Goal: Transaction & Acquisition: Purchase product/service

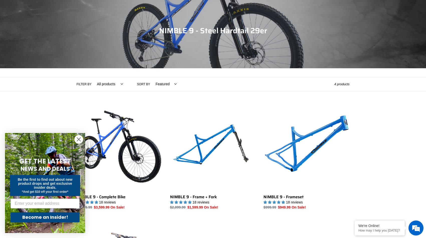
scroll to position [75, 0]
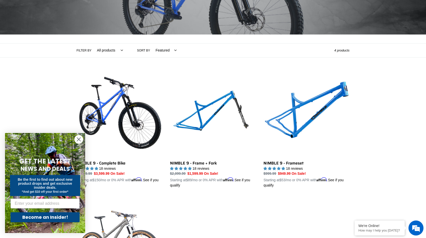
click at [72, 141] on form "GET THE LATEST NEWS AND DEALS Be the first to find out about new product drops …" at bounding box center [45, 183] width 80 height 100
click at [79, 137] on circle "Close dialog" at bounding box center [79, 139] width 8 height 8
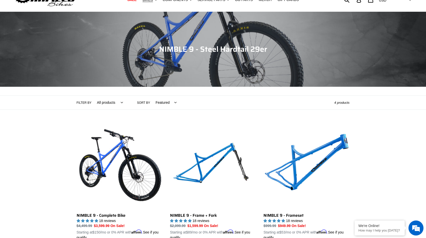
scroll to position [0, 0]
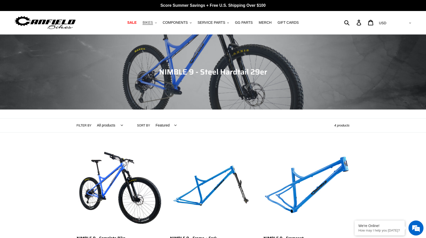
click at [157, 23] on icon ".cls-1{fill:#231f20}" at bounding box center [156, 23] width 2 height 2
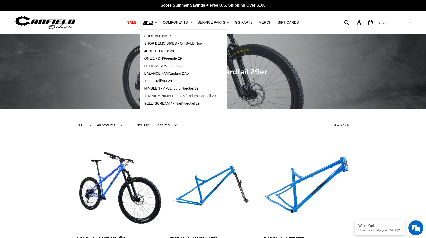
click at [190, 96] on span "TITANIUM NIMBLE 9 - AM/Enduro Hardtail 29" at bounding box center [180, 96] width 72 height 4
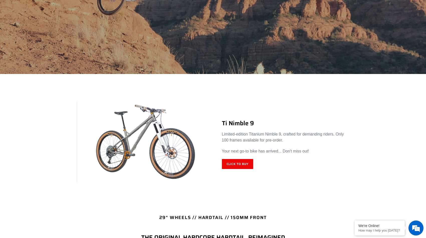
scroll to position [125, 0]
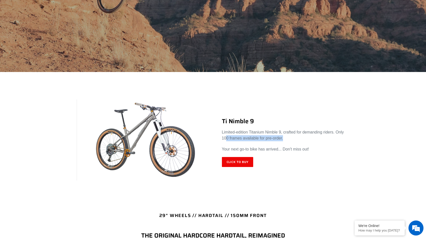
drag, startPoint x: 225, startPoint y: 140, endPoint x: 296, endPoint y: 138, distance: 70.4
click at [296, 138] on p "Limited-edition Titanium Nimble 9, crafted for demanding riders. Only 100 frame…" at bounding box center [286, 135] width 128 height 12
click at [311, 154] on div "Ti Nimble 9 Limited-edition Titanium Nimble 9, crafted for demanding riders. On…" at bounding box center [281, 142] width 136 height 67
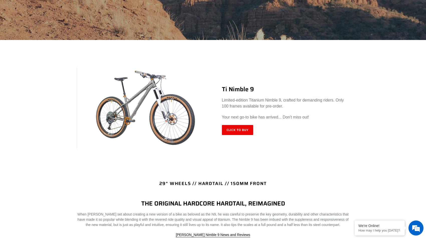
scroll to position [75, 0]
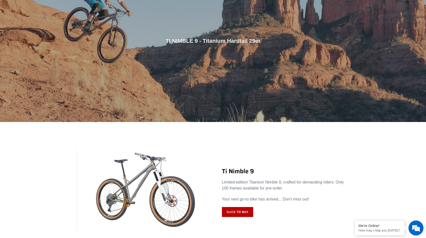
click at [242, 212] on link "Click to Buy" at bounding box center [238, 212] width 32 height 10
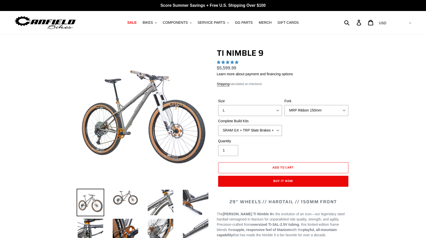
select select "highest-rating"
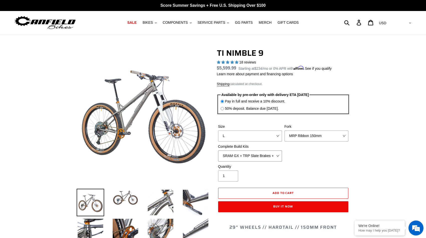
click at [277, 156] on select "SRAM GX + TRP Slate Brakes + Rotors + e13 LG-1 Wheels SHIMANO XT + SHIMANO brak…" at bounding box center [250, 156] width 64 height 11
click at [218, 151] on select "SRAM GX + TRP Slate Brakes + Rotors + e13 LG-1 Wheels SHIMANO XT + SHIMANO brak…" at bounding box center [250, 156] width 64 height 11
click at [313, 168] on div "Quantity 1" at bounding box center [283, 174] width 133 height 20
click at [279, 153] on select "SRAM GX + TRP Slate Brakes + Rotors + e13 LG-1 Wheels SHIMANO XT + SHIMANO brak…" at bounding box center [250, 156] width 64 height 11
click at [218, 151] on select "SRAM GX + TRP Slate Brakes + Rotors + e13 LG-1 Wheels SHIMANO XT + SHIMANO brak…" at bounding box center [250, 156] width 64 height 11
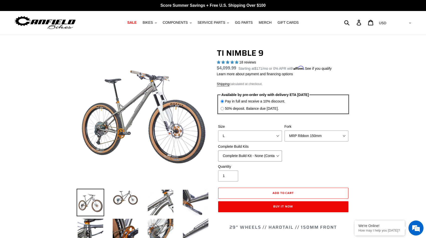
click at [279, 155] on select "SRAM GX + TRP Slate Brakes + Rotors + e13 LG-1 Wheels SHIMANO XT + SHIMANO brak…" at bounding box center [250, 156] width 64 height 11
click at [218, 151] on select "SRAM GX + TRP Slate Brakes + Rotors + e13 LG-1 Wheels SHIMANO XT + SHIMANO brak…" at bounding box center [250, 156] width 64 height 11
click at [277, 154] on select "SRAM GX + TRP Slate Brakes + Rotors + e13 LG-1 Wheels SHIMANO XT + SHIMANO brak…" at bounding box center [250, 156] width 64 height 11
click at [218, 151] on select "SRAM GX + TRP Slate Brakes + Rotors + e13 LG-1 Wheels SHIMANO XT + SHIMANO brak…" at bounding box center [250, 156] width 64 height 11
click at [278, 155] on select "SRAM GX + TRP Slate Brakes + Rotors + e13 LG-1 Wheels SHIMANO XT + SHIMANO brak…" at bounding box center [250, 156] width 64 height 11
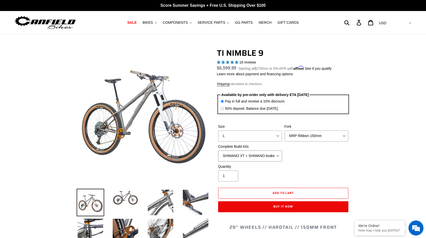
click at [218, 151] on select "SRAM GX + TRP Slate Brakes + Rotors + e13 LG-1 Wheels SHIMANO XT + SHIMANO brak…" at bounding box center [250, 156] width 64 height 11
click at [279, 153] on select "SRAM GX + TRP Slate Brakes + Rotors + e13 LG-1 Wheels SHIMANO XT + SHIMANO brak…" at bounding box center [250, 156] width 64 height 11
click at [218, 151] on select "SRAM GX + TRP Slate Brakes + Rotors + e13 LG-1 Wheels SHIMANO XT + SHIMANO brak…" at bounding box center [250, 156] width 64 height 11
click at [278, 154] on select "SRAM GX + TRP Slate Brakes + Rotors + e13 LG-1 Wheels SHIMANO XT + SHIMANO brak…" at bounding box center [250, 156] width 64 height 11
select select "SHIMANO XT + SHIMANO brakes + Rotors + e13 LG-1 Wheels"
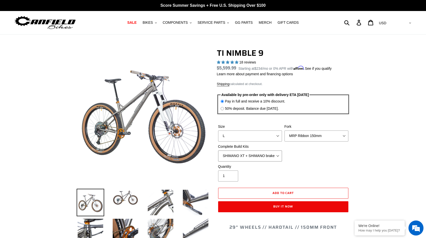
click at [218, 151] on select "SRAM GX + TRP Slate Brakes + Rotors + e13 LG-1 Wheels SHIMANO XT + SHIMANO brak…" at bounding box center [250, 156] width 64 height 11
click at [331, 152] on div "Size S M L XL / XXL (Specify at checkout) Fork MRP Ribbon 150mm RockShox Lyrik …" at bounding box center [283, 144] width 133 height 40
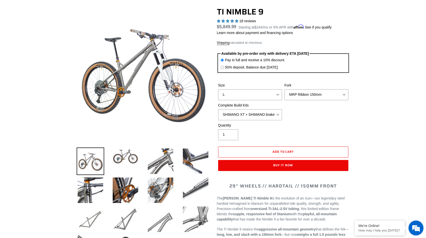
scroll to position [50, 0]
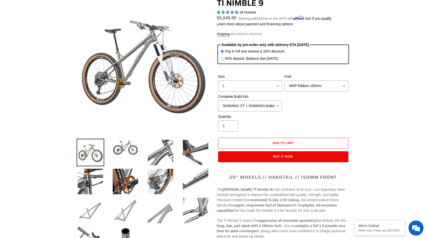
click at [117, 151] on img at bounding box center [126, 148] width 28 height 18
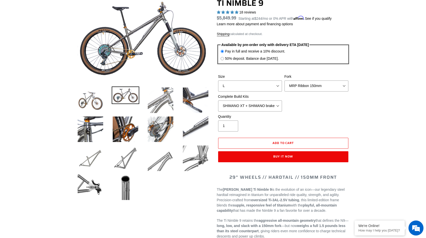
click at [150, 107] on img at bounding box center [161, 101] width 28 height 28
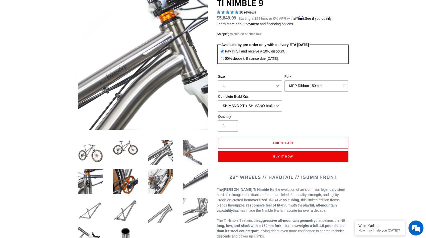
click at [187, 161] on img at bounding box center [196, 153] width 28 height 28
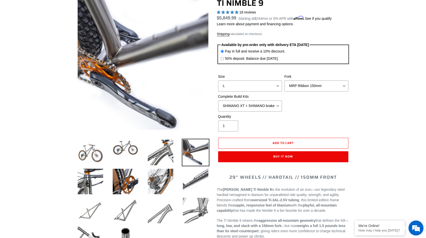
drag, startPoint x: 100, startPoint y: 185, endPoint x: 106, endPoint y: 187, distance: 7.1
click at [100, 185] on img at bounding box center [91, 182] width 28 height 28
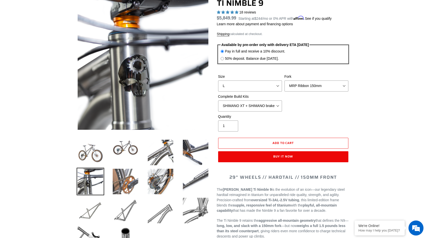
click at [121, 188] on img at bounding box center [126, 182] width 28 height 28
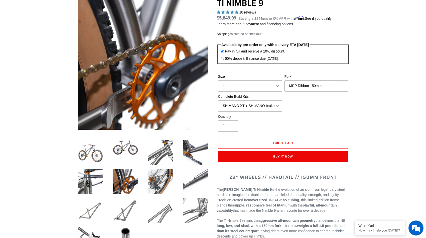
click at [145, 186] on li at bounding box center [156, 182] width 35 height 29
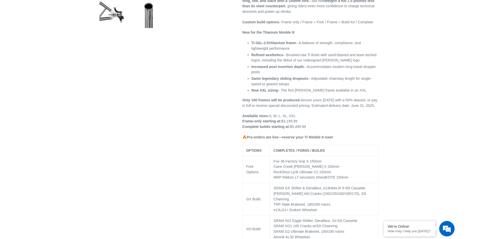
scroll to position [100, 0]
